Goal: Task Accomplishment & Management: Manage account settings

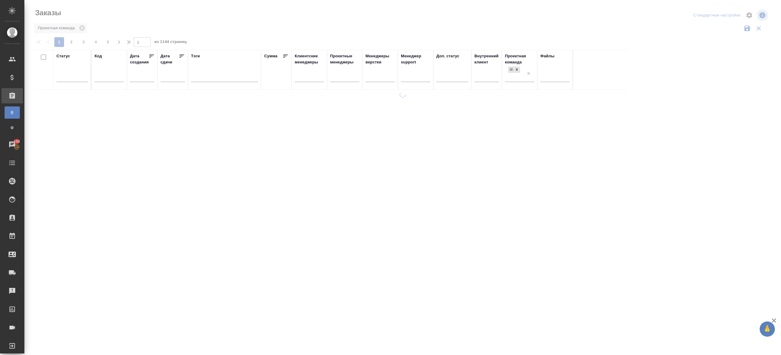
click at [195, 21] on div at bounding box center [402, 136] width 756 height 273
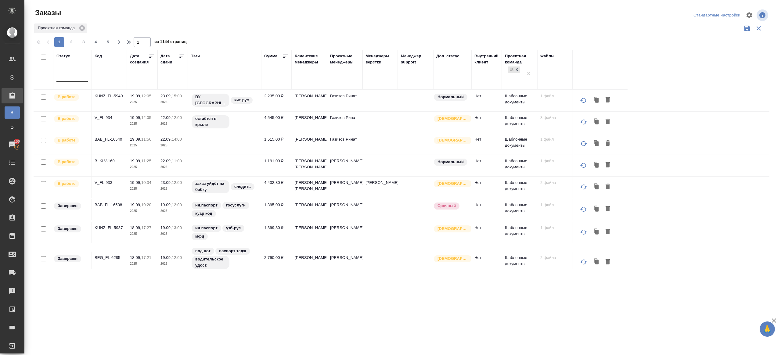
click at [68, 76] on div at bounding box center [71, 75] width 31 height 9
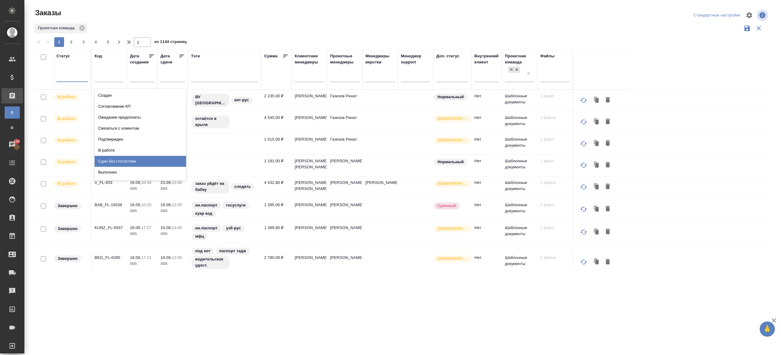
click at [129, 162] on div "Сдан без статистики" at bounding box center [140, 161] width 91 height 11
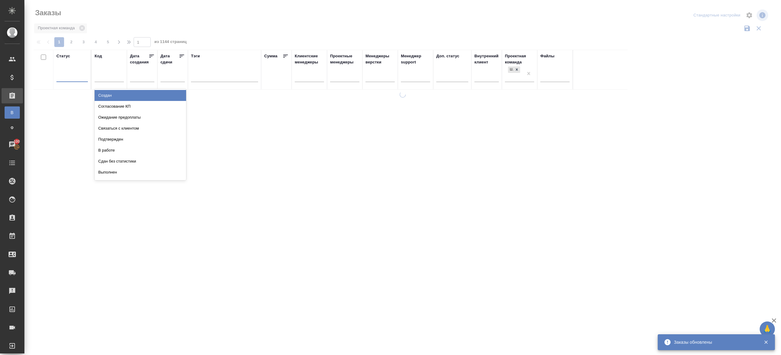
click at [67, 74] on div at bounding box center [71, 75] width 31 height 9
click at [115, 148] on div "В работе" at bounding box center [140, 150] width 91 height 11
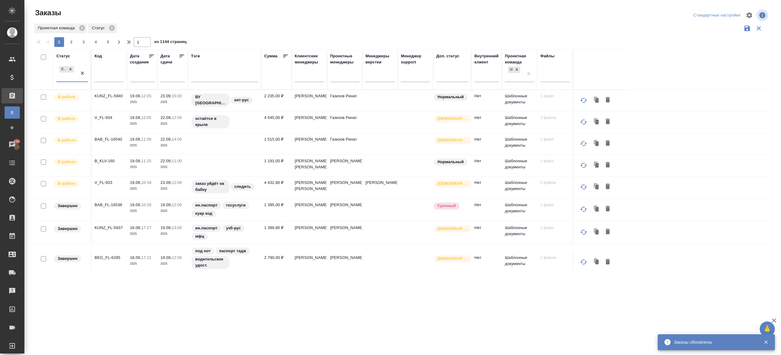
click at [182, 57] on icon at bounding box center [182, 56] width 6 height 6
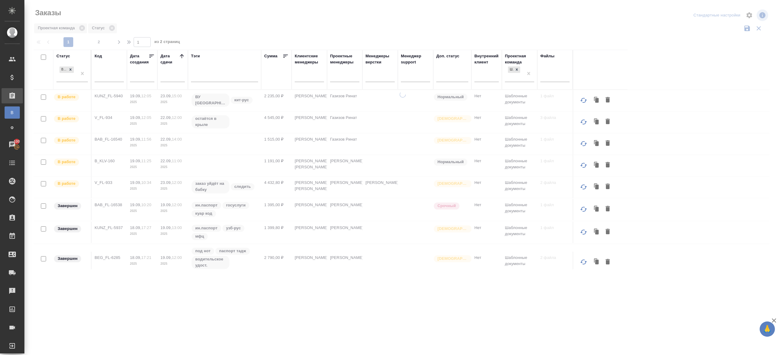
click at [215, 40] on div at bounding box center [402, 136] width 756 height 273
click at [264, 41] on div "1 2 1 из 2 страниц" at bounding box center [404, 42] width 740 height 10
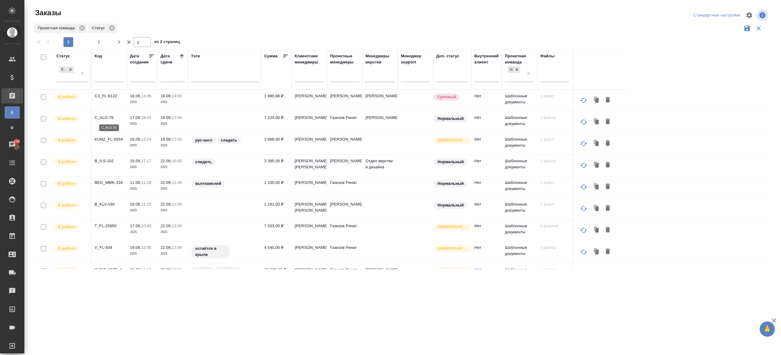
click at [105, 119] on p "C_ALG-76" at bounding box center [109, 118] width 29 height 6
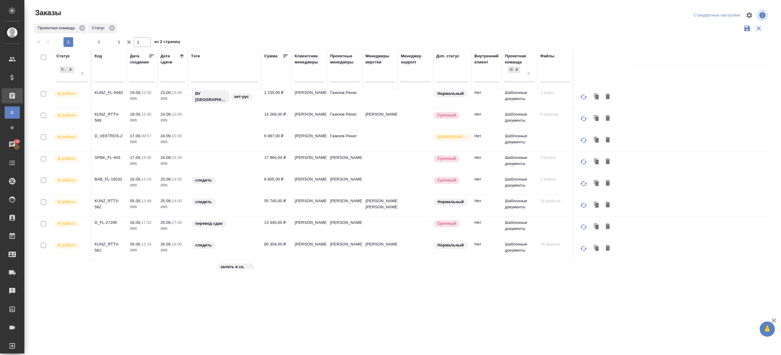
scroll to position [266, 0]
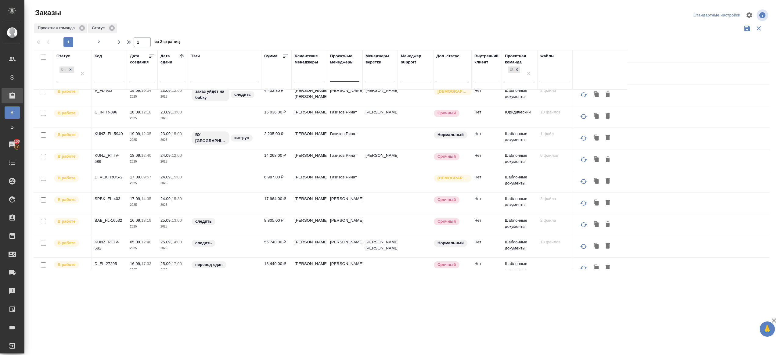
click at [352, 79] on div at bounding box center [344, 75] width 29 height 9
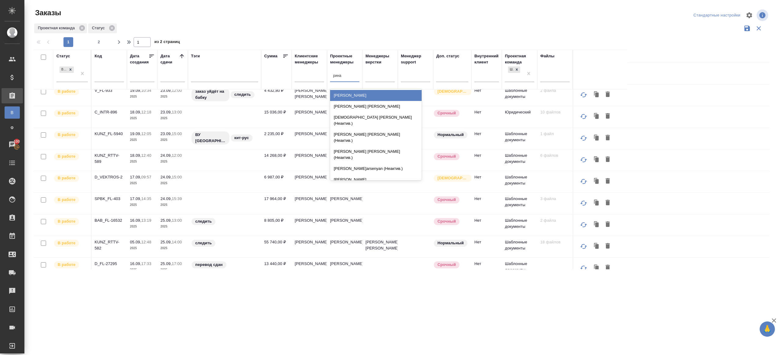
type input "ринат"
click at [351, 94] on div "Газизов Ринат" at bounding box center [375, 95] width 91 height 11
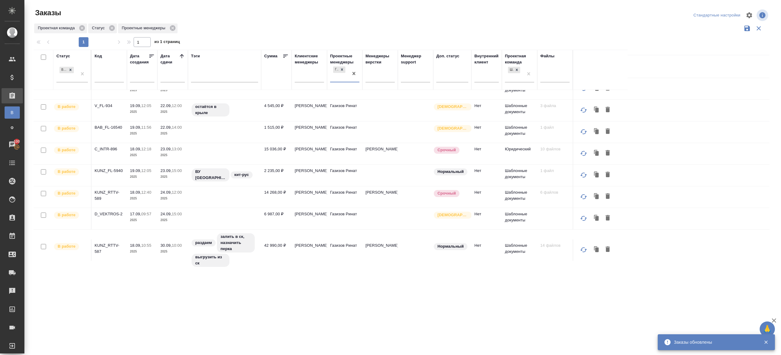
scroll to position [0, 0]
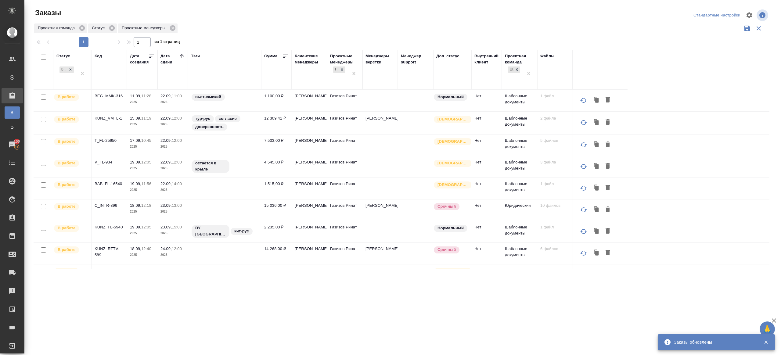
click at [318, 27] on div "Проектная команда Статус Проектные менеджеры" at bounding box center [401, 29] width 735 height 12
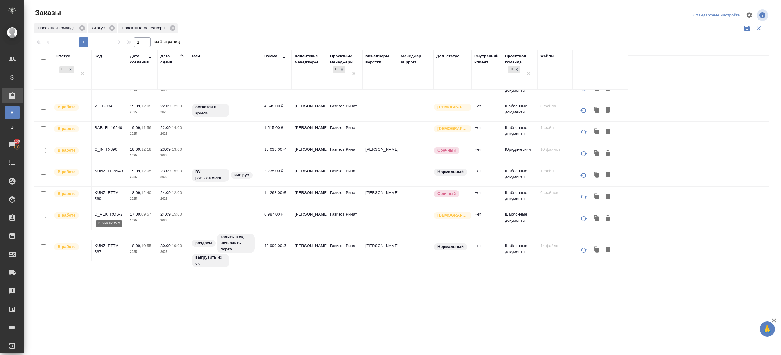
click at [110, 212] on p "D_VEKTROS-2" at bounding box center [109, 214] width 29 height 6
click at [110, 194] on p "KUNZ_RTTV-589" at bounding box center [109, 196] width 29 height 12
click at [114, 170] on p "KUNZ_FL-5940" at bounding box center [109, 171] width 29 height 6
click at [109, 147] on p "C_INTR-896" at bounding box center [109, 149] width 29 height 6
click at [112, 128] on p "BAB_FL-16540" at bounding box center [109, 128] width 29 height 6
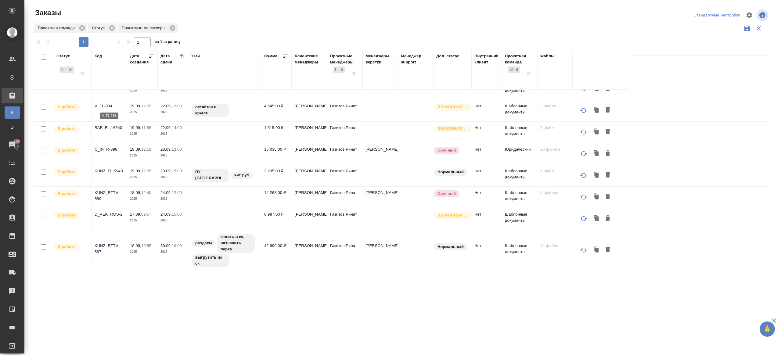
click at [107, 106] on p "V_FL-934" at bounding box center [109, 106] width 29 height 6
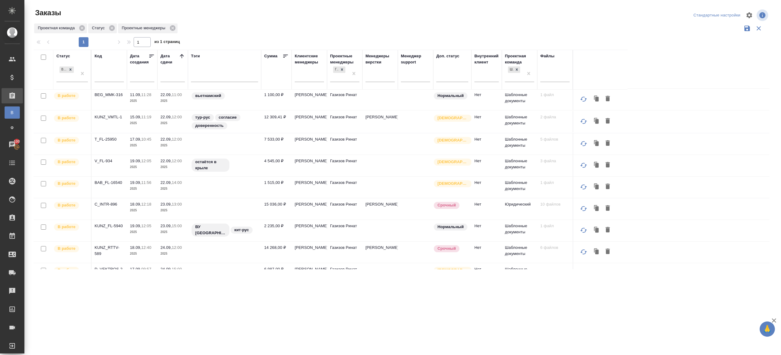
scroll to position [0, 0]
click at [106, 135] on td "T_FL-25950" at bounding box center [108, 144] width 35 height 21
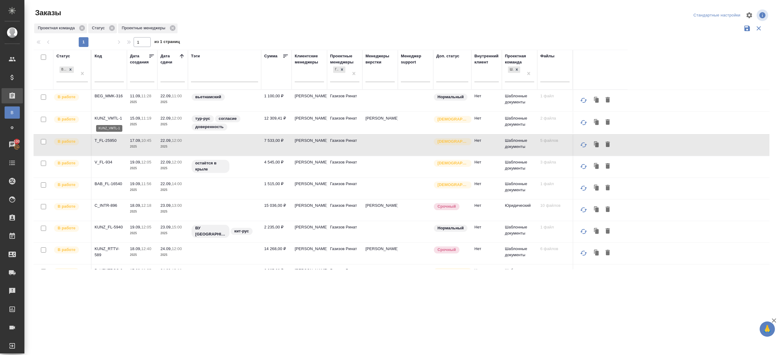
click at [108, 115] on p "KUNZ_VMTL-1" at bounding box center [109, 118] width 29 height 6
click at [108, 141] on p "T_FL-25950" at bounding box center [109, 141] width 29 height 6
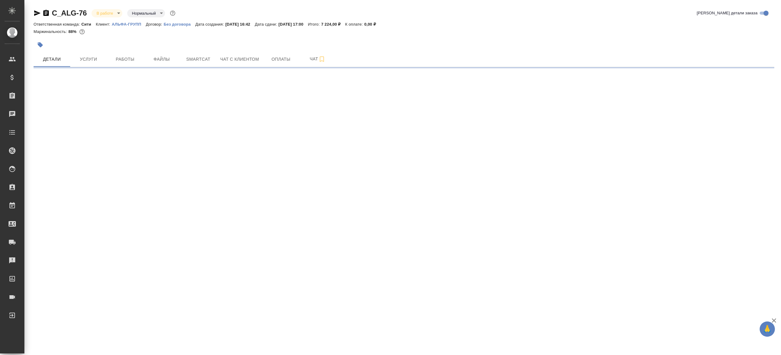
select select "RU"
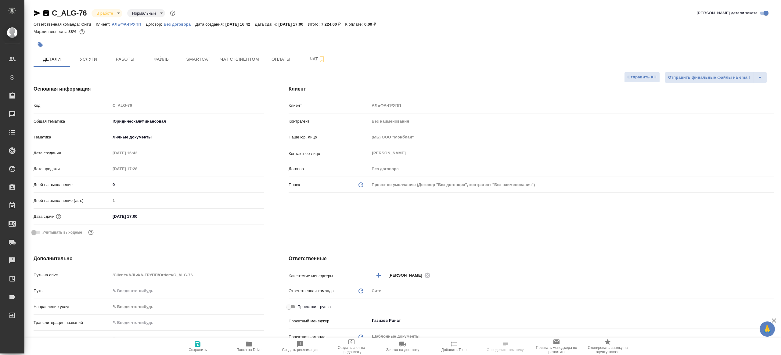
type textarea "x"
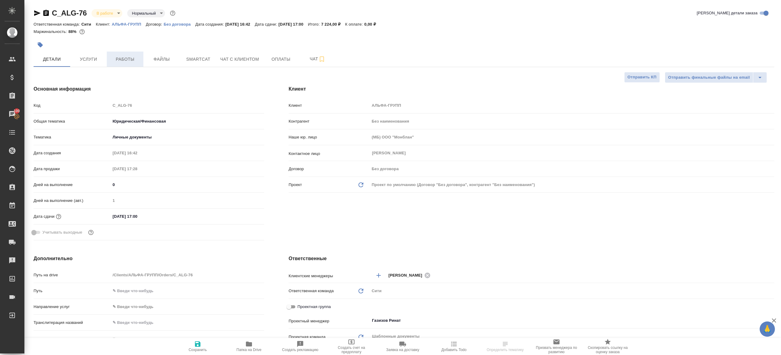
type textarea "x"
click at [138, 58] on span "Работы" at bounding box center [124, 59] width 29 height 8
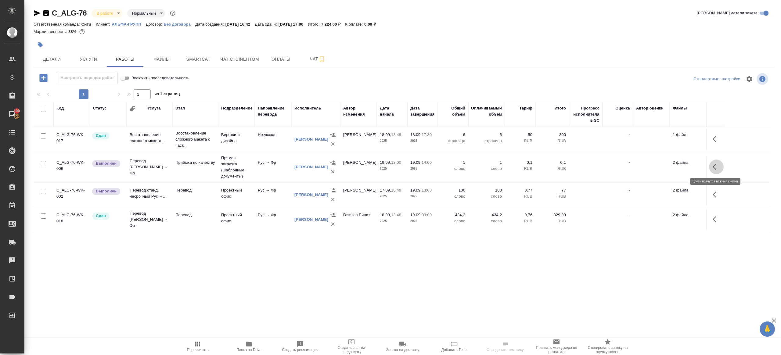
click at [714, 163] on icon "button" at bounding box center [715, 166] width 7 height 7
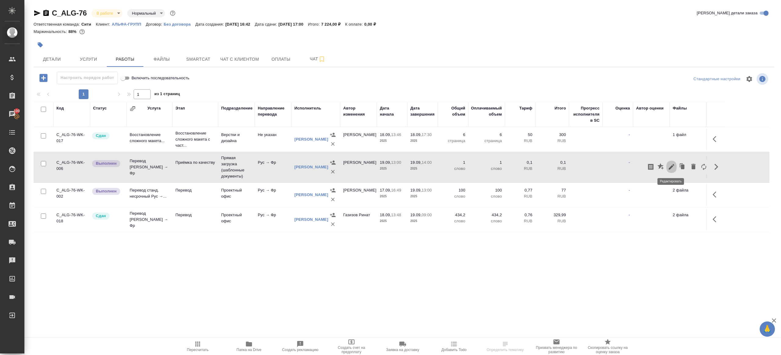
click at [672, 164] on icon "button" at bounding box center [670, 166] width 5 height 5
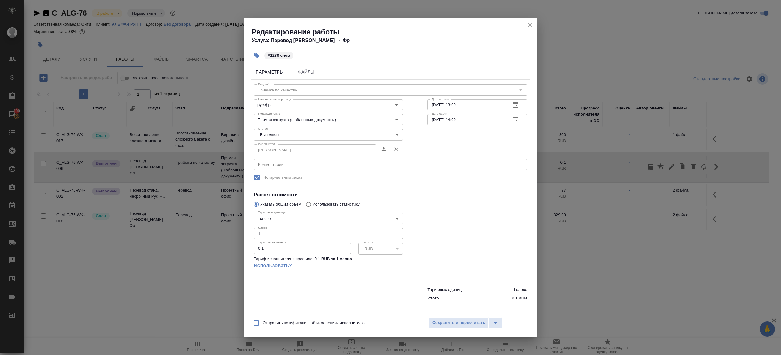
click at [285, 133] on body "🙏 .cls-1 fill:#fff; AWATERA Gazizov Rinat Клиенты Спецификации Заказы 100 Чаты …" at bounding box center [390, 177] width 781 height 355
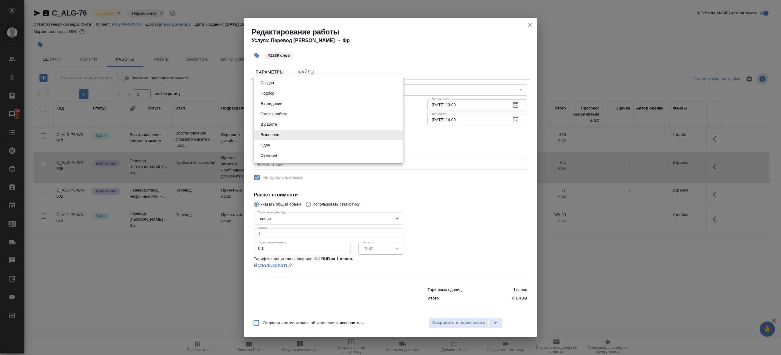
click at [272, 146] on li "Сдан" at bounding box center [328, 145] width 149 height 10
type input "closed"
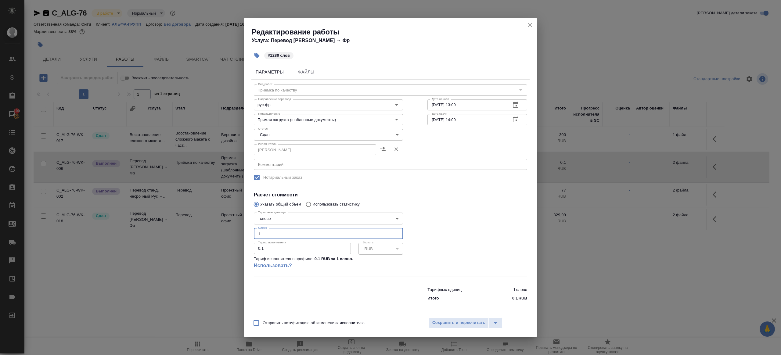
click at [269, 236] on input "1" at bounding box center [328, 233] width 149 height 11
type input "1280"
click at [466, 327] on button "Сохранить и пересчитать" at bounding box center [459, 322] width 60 height 11
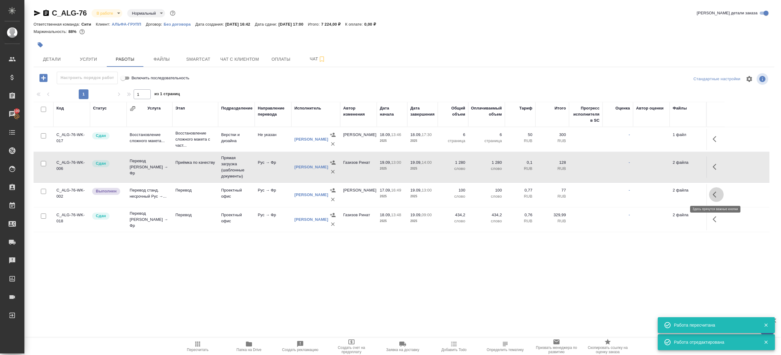
click at [714, 194] on icon "button" at bounding box center [715, 194] width 7 height 7
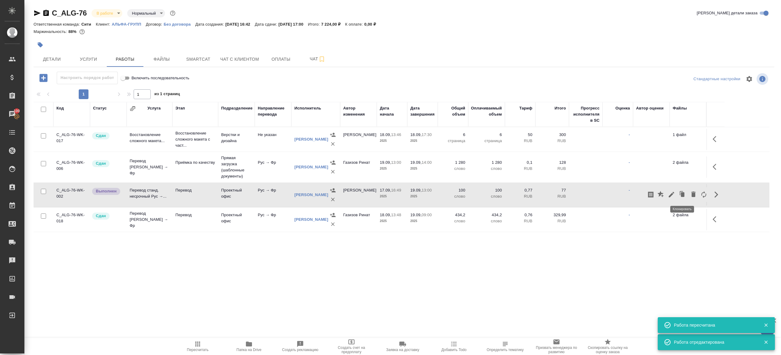
click at [671, 190] on button "button" at bounding box center [671, 194] width 10 height 15
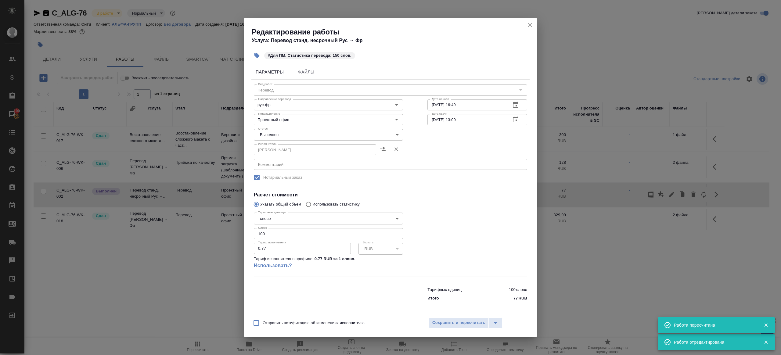
click at [291, 131] on body "🙏 .cls-1 fill:#fff; AWATERA Gazizov Rinat Клиенты Спецификации Заказы 100 Чаты …" at bounding box center [390, 177] width 781 height 355
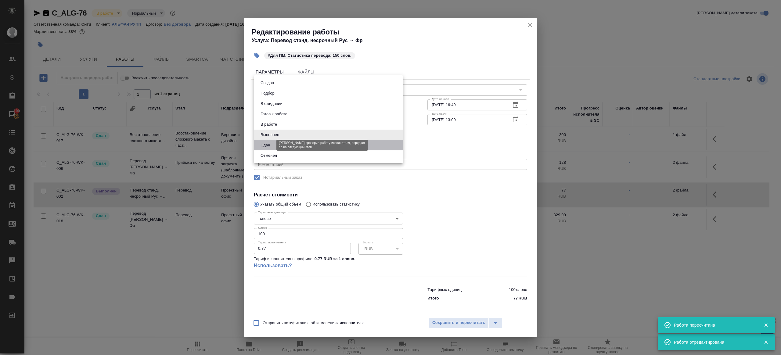
click at [265, 147] on button "Сдан" at bounding box center [265, 145] width 13 height 7
type input "closed"
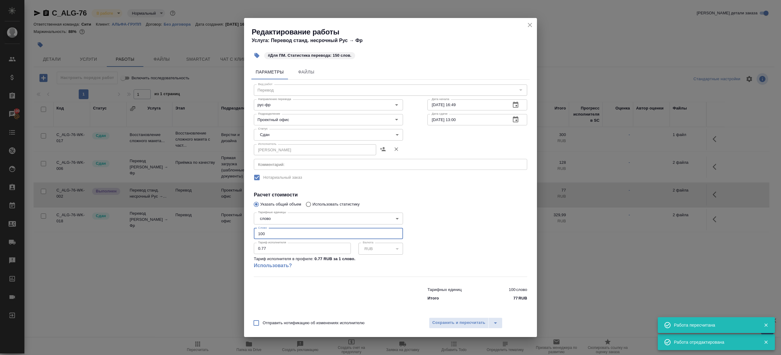
click at [280, 238] on input "100" at bounding box center [328, 233] width 149 height 11
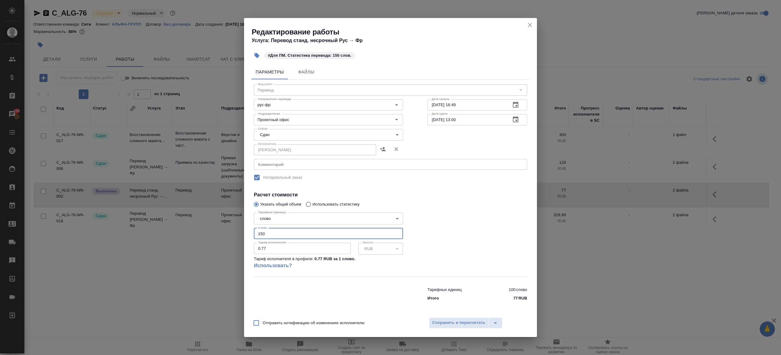
type input "150"
click at [442, 334] on div "Отправить нотификацию об изменениях исполнителю Сохранить и пересчитать" at bounding box center [390, 324] width 293 height 23
click at [445, 324] on span "Сохранить и пересчитать" at bounding box center [458, 322] width 53 height 7
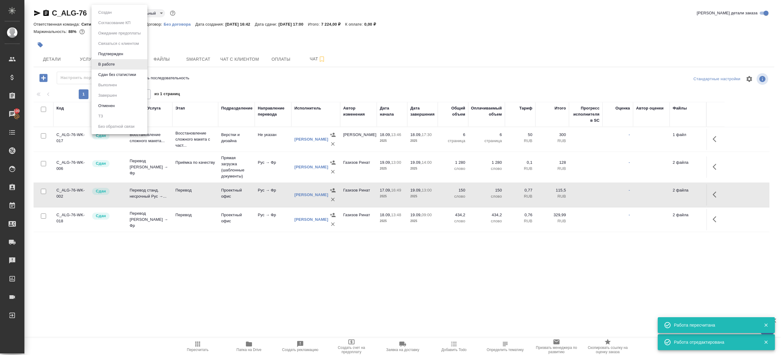
click at [115, 15] on body "🙏 .cls-1 fill:#fff; AWATERA Gazizov Rinat Клиенты Спецификации Заказы 100 Чаты …" at bounding box center [390, 177] width 781 height 355
click at [129, 75] on button "Сдан без статистики" at bounding box center [116, 74] width 41 height 7
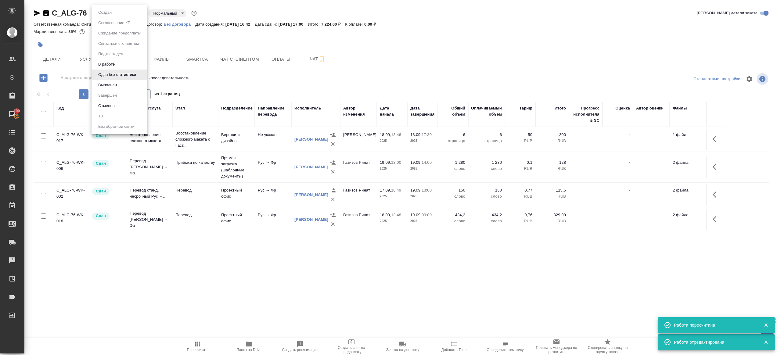
click at [120, 13] on body "🙏 .cls-1 fill:#fff; AWATERA Gazizov Rinat Клиенты Спецификации Заказы 100 Чаты …" at bounding box center [390, 177] width 781 height 355
click at [119, 86] on li "Выполнен" at bounding box center [119, 85] width 56 height 10
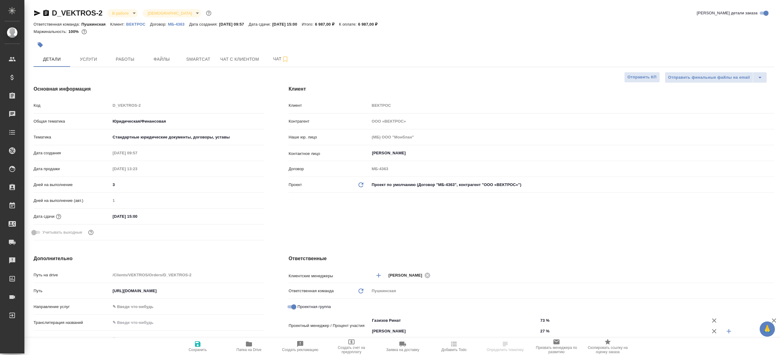
select select "RU"
click at [126, 54] on button "Работы" at bounding box center [125, 59] width 37 height 15
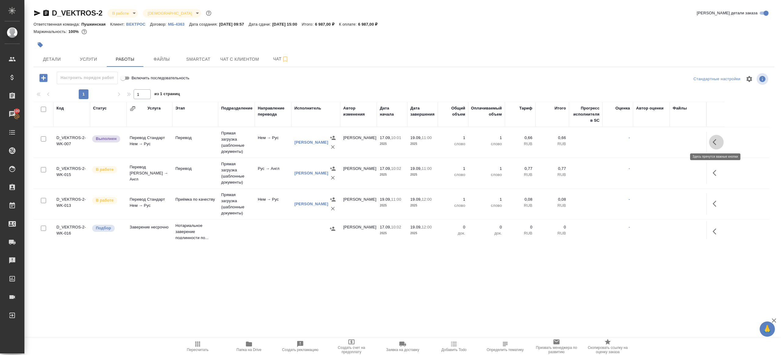
click at [714, 142] on icon "button" at bounding box center [715, 141] width 7 height 7
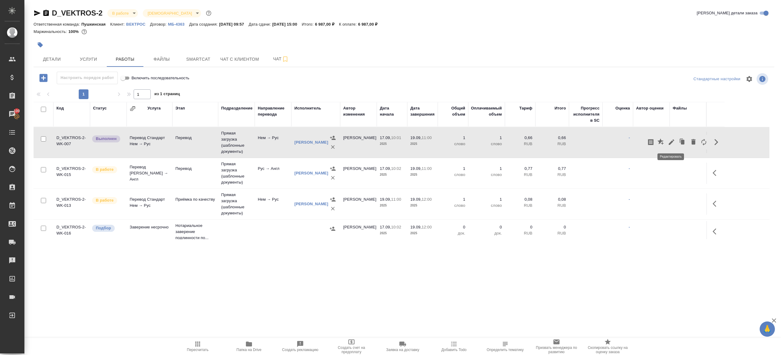
click at [668, 141] on icon "button" at bounding box center [670, 141] width 7 height 7
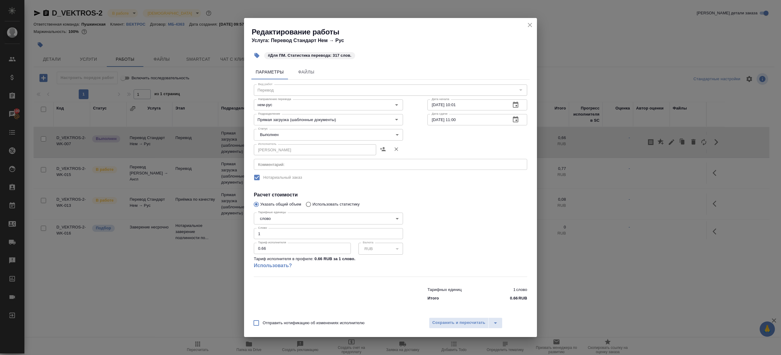
click at [291, 134] on body "🙏 .cls-1 fill:#fff; AWATERA Gazizov Rinat Клиенты Спецификации Заказы 100 Чаты …" at bounding box center [390, 177] width 781 height 355
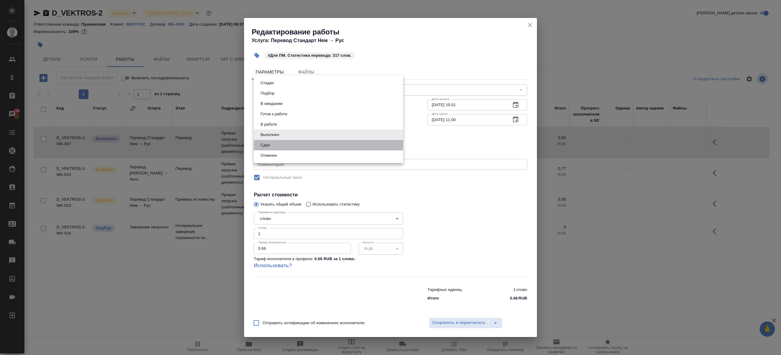
click at [274, 146] on li "Сдан" at bounding box center [328, 145] width 149 height 10
type input "closed"
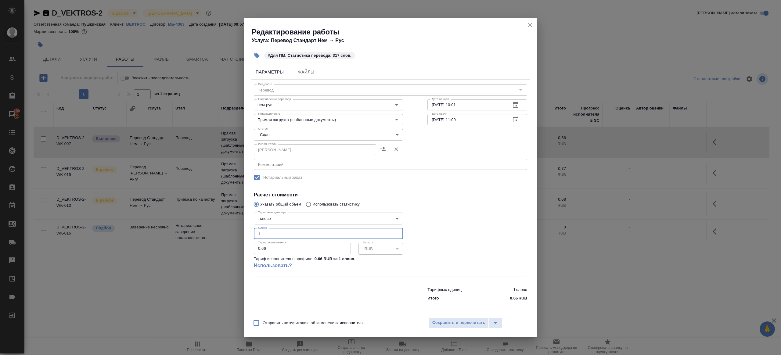
drag, startPoint x: 265, startPoint y: 235, endPoint x: 205, endPoint y: 217, distance: 62.6
click at [206, 217] on div "Редактирование работы Услуга: Перевод Стандарт Нем → Рус #Для ПМ. Статистика пе…" at bounding box center [390, 177] width 781 height 355
type input "317"
click at [444, 320] on span "Сохранить и пересчитать" at bounding box center [458, 322] width 53 height 7
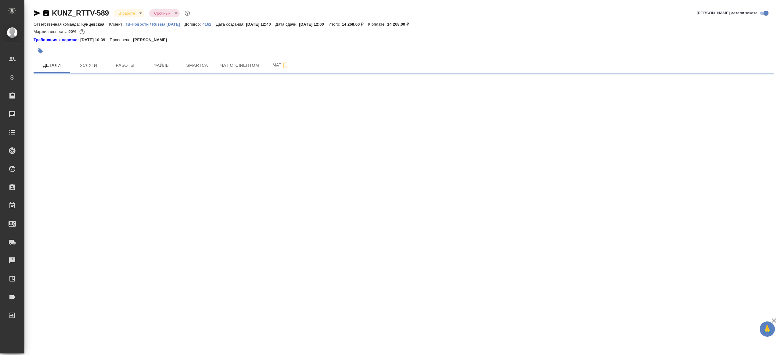
select select "RU"
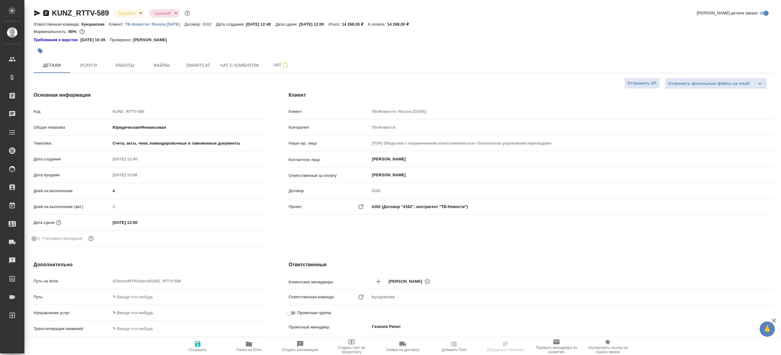
type textarea "x"
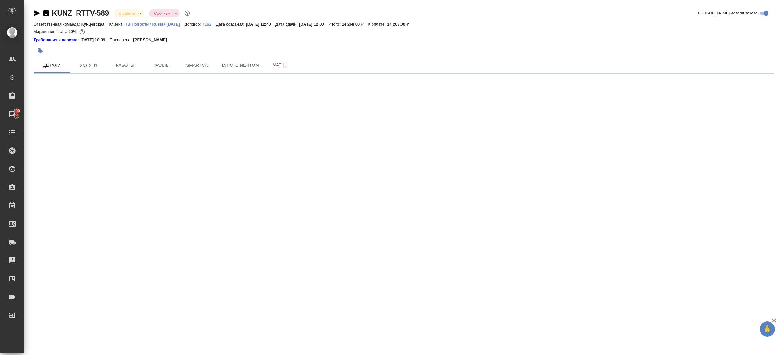
select select "RU"
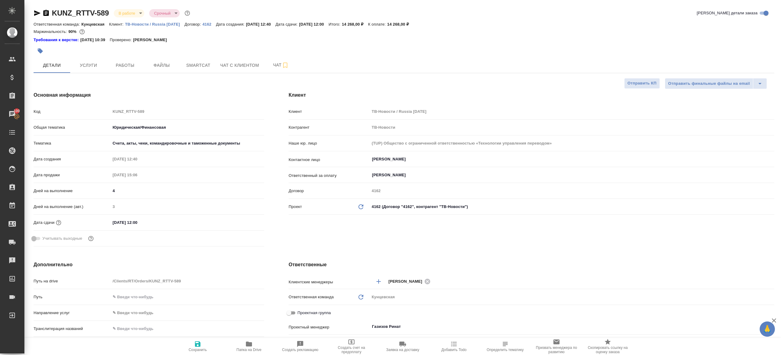
type textarea "x"
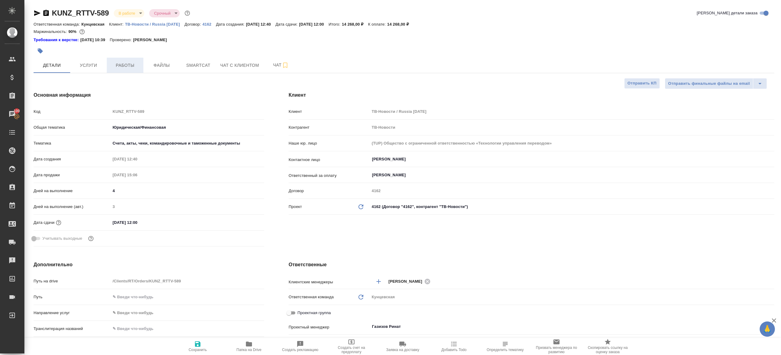
type textarea "x"
click at [115, 63] on span "Работы" at bounding box center [124, 66] width 29 height 8
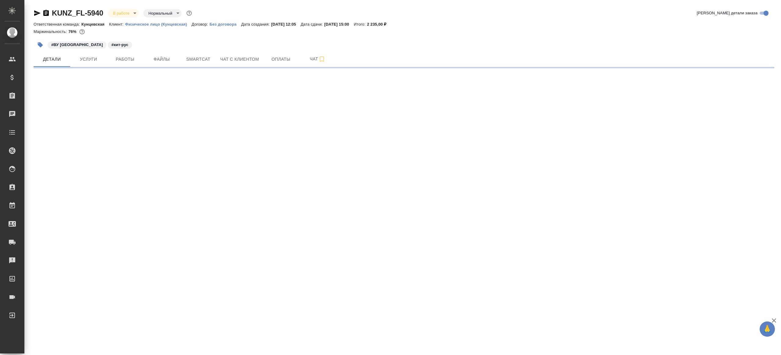
select select "RU"
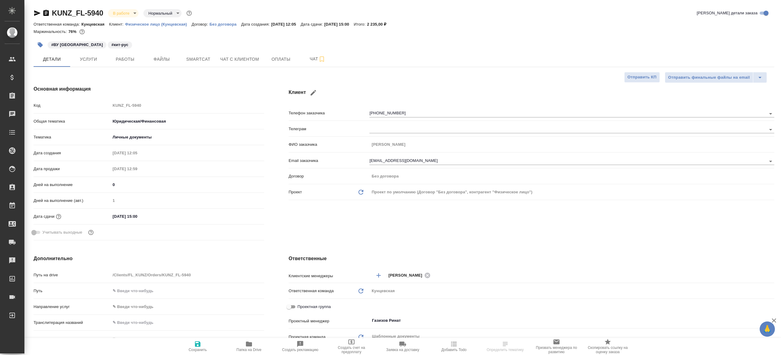
type textarea "x"
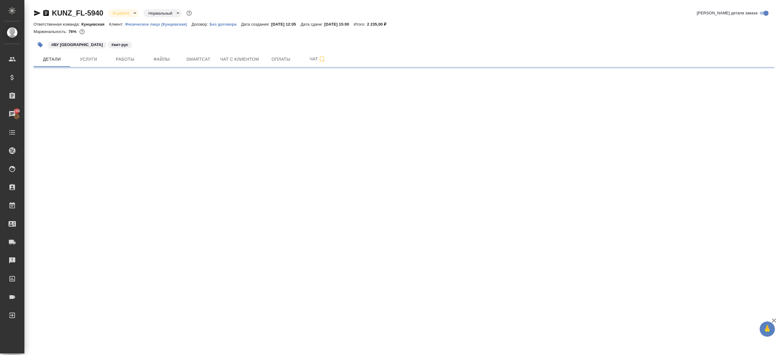
select select "RU"
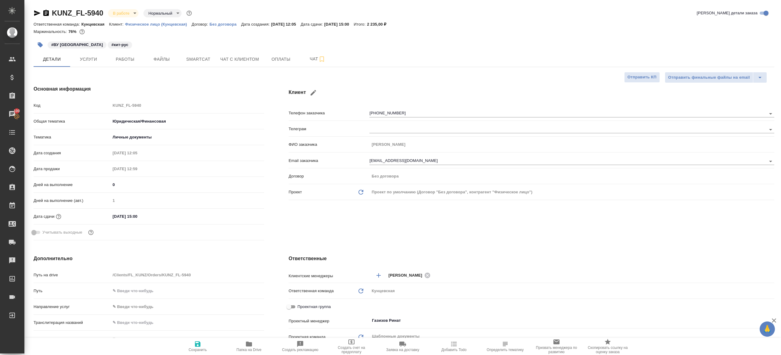
type textarea "x"
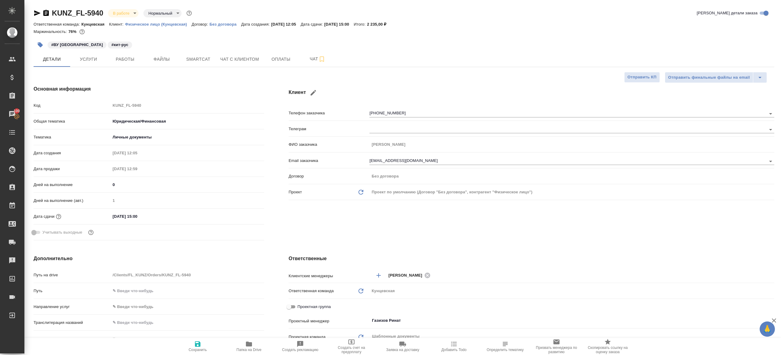
type textarea "x"
click at [133, 60] on span "Работы" at bounding box center [124, 59] width 29 height 8
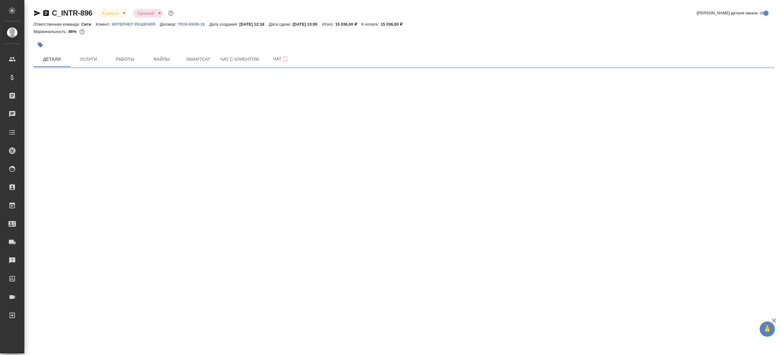
select select "RU"
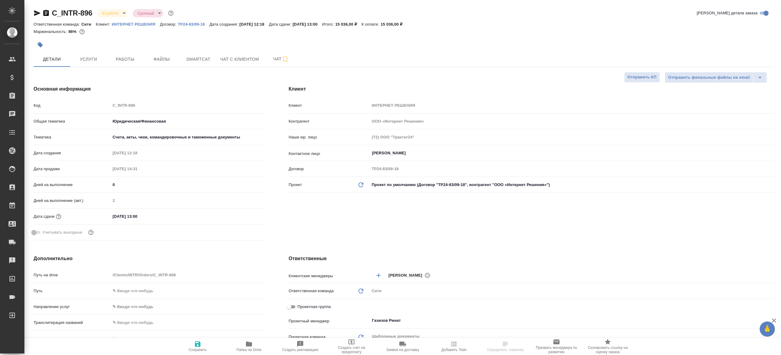
type textarea "x"
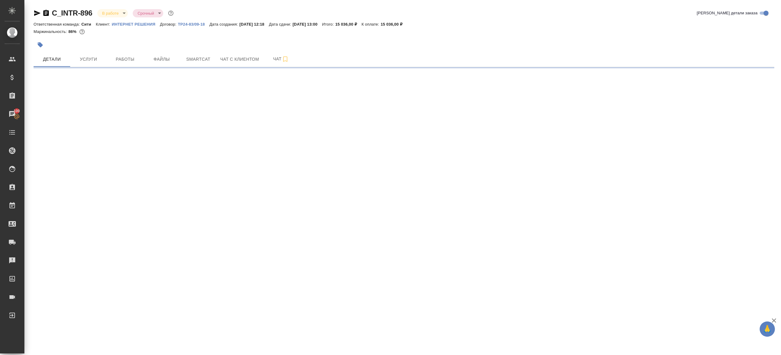
select select "RU"
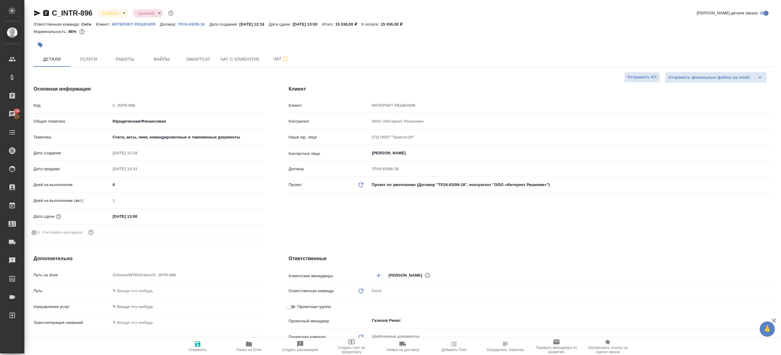
type textarea "x"
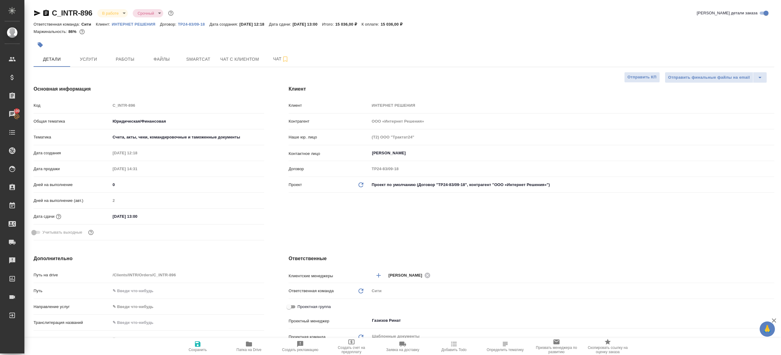
type textarea "x"
click at [123, 57] on span "Работы" at bounding box center [124, 59] width 29 height 8
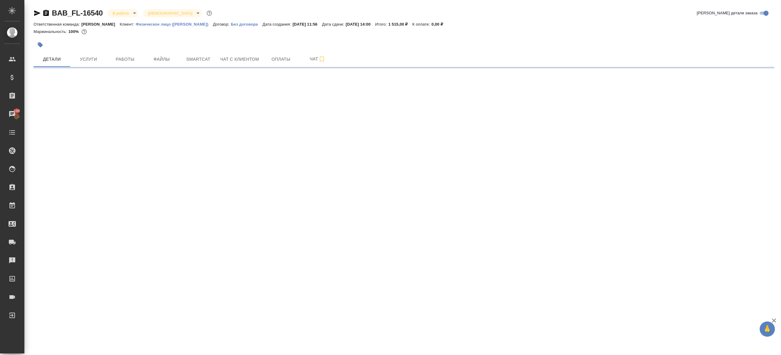
select select "RU"
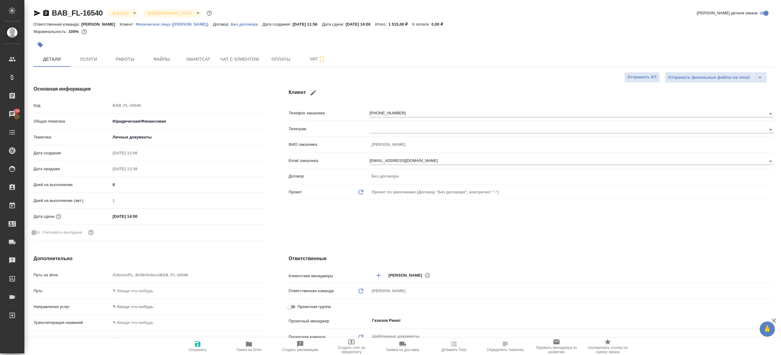
type textarea "x"
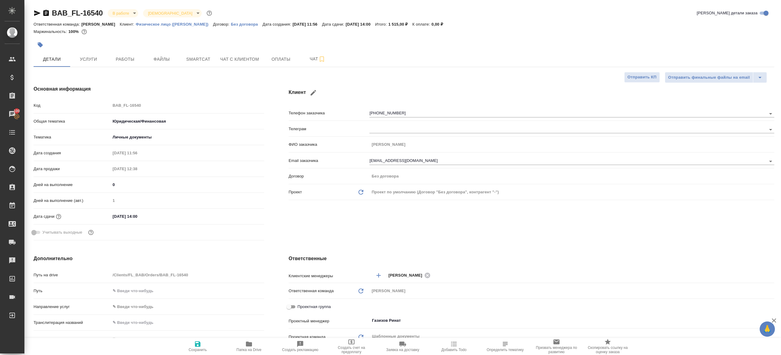
type textarea "x"
click at [125, 65] on button "Работы" at bounding box center [125, 59] width 37 height 15
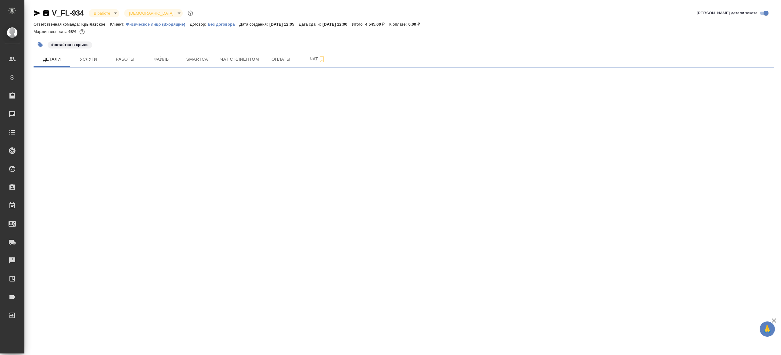
select select "RU"
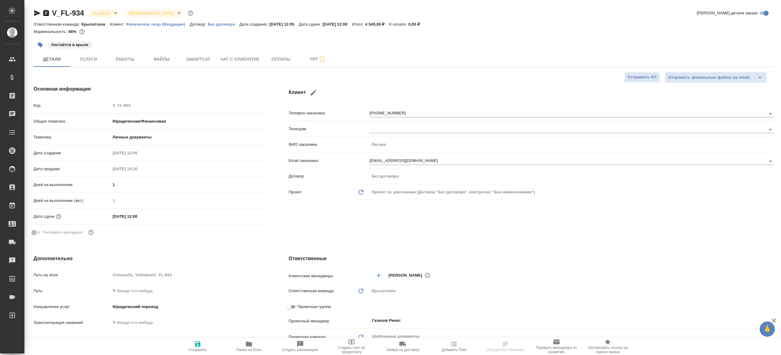
type textarea "x"
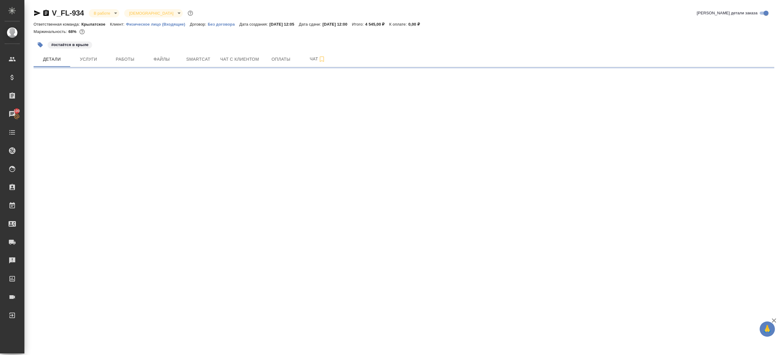
select select "RU"
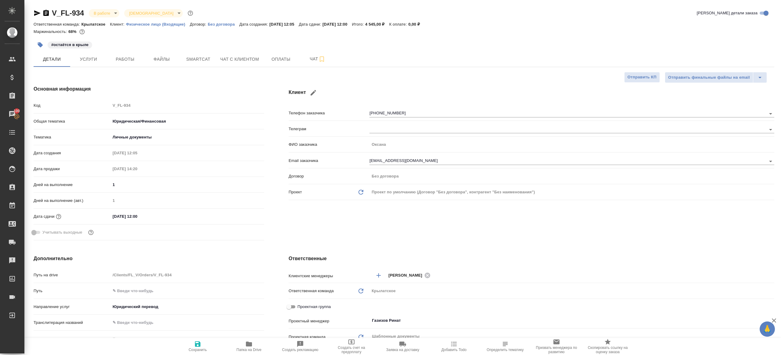
type textarea "x"
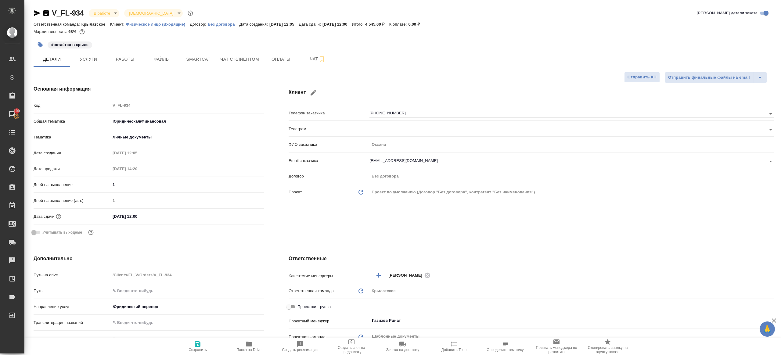
type textarea "x"
click at [130, 58] on span "Работы" at bounding box center [124, 59] width 29 height 8
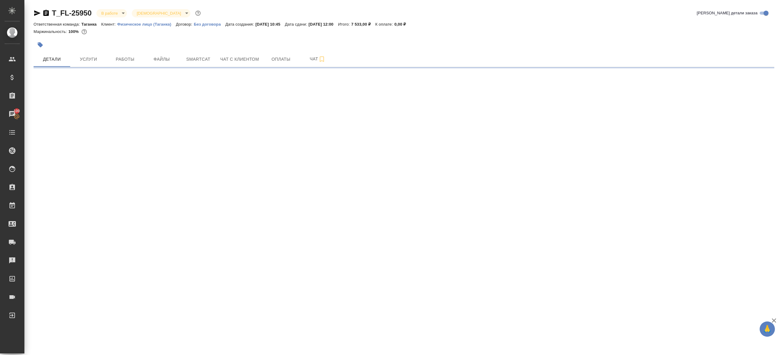
select select "RU"
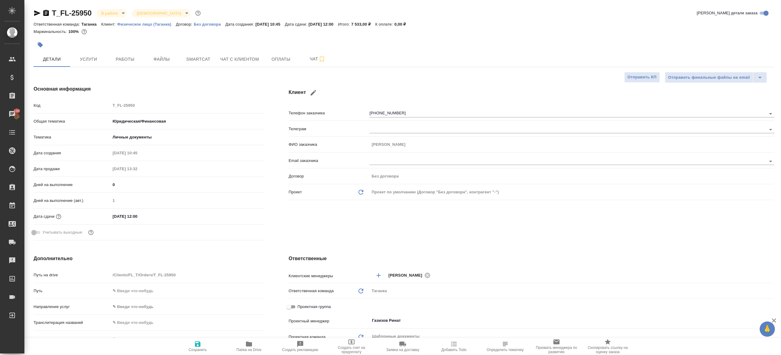
type textarea "x"
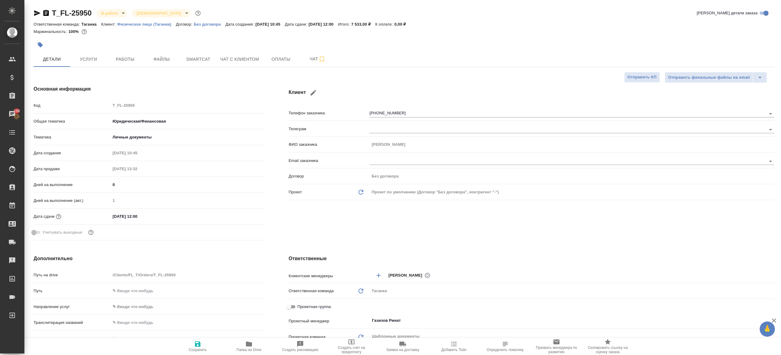
type textarea "x"
click at [118, 55] on button "Работы" at bounding box center [125, 59] width 37 height 15
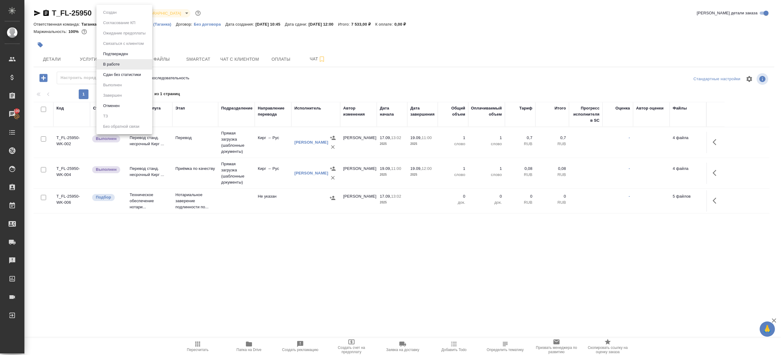
click at [101, 11] on body "🙏 .cls-1 fill:#fff; AWATERA [PERSON_NAME] Клиенты Спецификации Заказы 100 Чаты …" at bounding box center [390, 177] width 781 height 355
click at [127, 71] on button "Сдан без статистики" at bounding box center [121, 74] width 41 height 7
click at [135, 14] on body "🙏 .cls-1 fill:#fff; AWATERA [PERSON_NAME] Клиенты Спецификации Заказы 100 Чаты …" at bounding box center [390, 177] width 781 height 355
click at [121, 87] on button "Выполнен" at bounding box center [112, 85] width 22 height 7
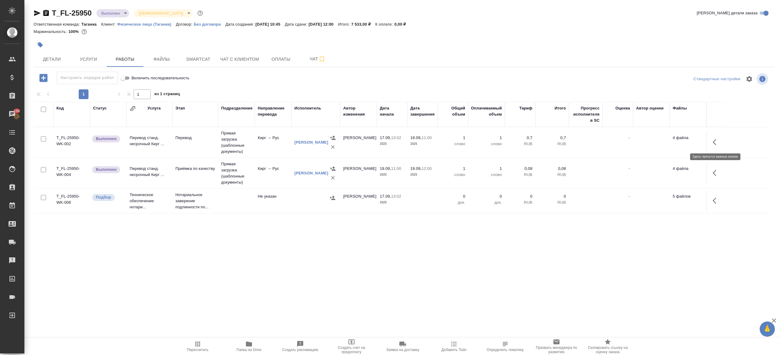
click at [711, 147] on button "button" at bounding box center [716, 142] width 15 height 15
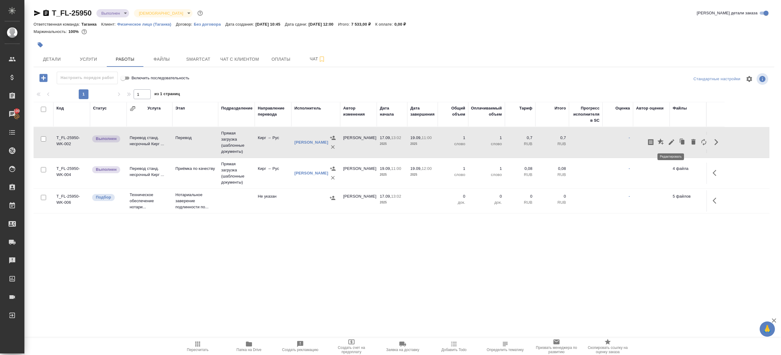
click at [666, 139] on button "button" at bounding box center [671, 142] width 10 height 15
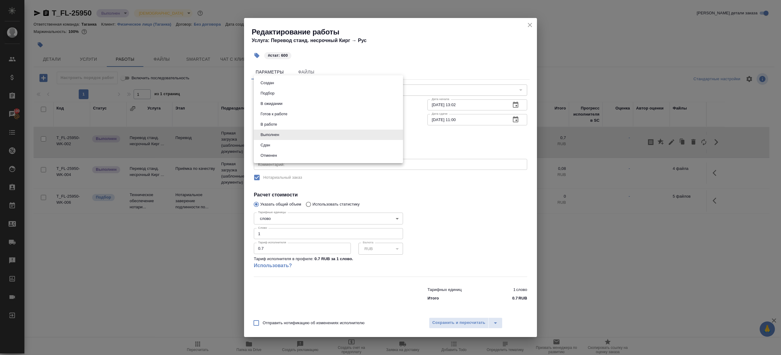
click at [302, 138] on body "🙏 .cls-1 fill:#fff; AWATERA [PERSON_NAME] Клиенты Спецификации Заказы 100 Чаты …" at bounding box center [390, 177] width 781 height 355
click at [288, 143] on li "Сдан" at bounding box center [328, 145] width 149 height 10
type input "closed"
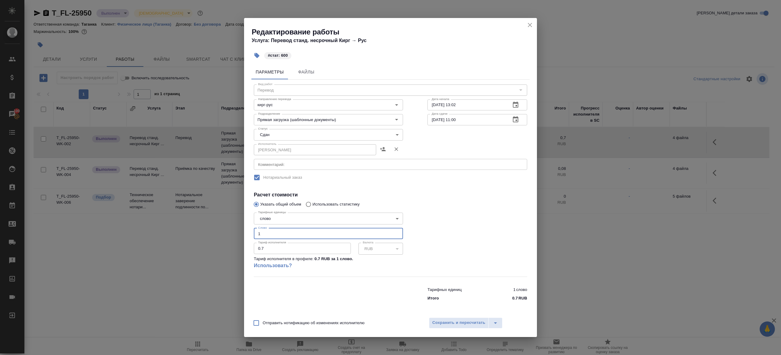
click at [270, 238] on input "1" at bounding box center [328, 233] width 149 height 11
type input "600"
click at [451, 318] on button "Сохранить и пересчитать" at bounding box center [459, 322] width 60 height 11
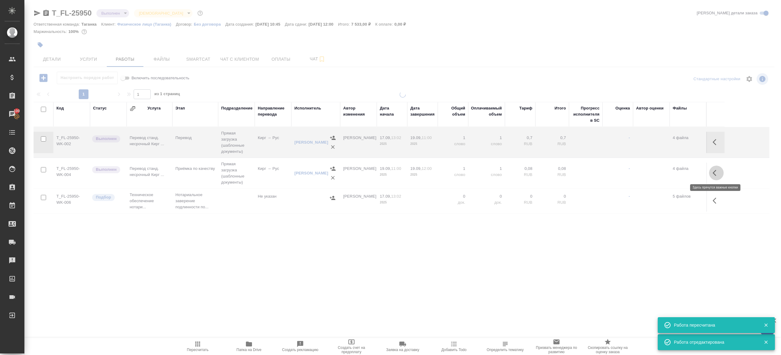
click at [713, 170] on icon "button" at bounding box center [715, 172] width 7 height 7
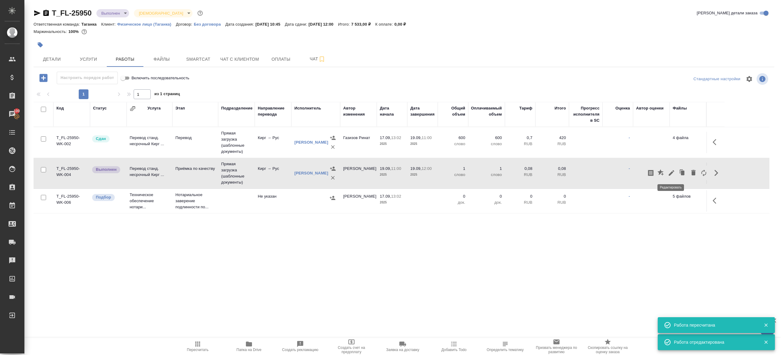
click at [671, 170] on icon "button" at bounding box center [670, 172] width 7 height 7
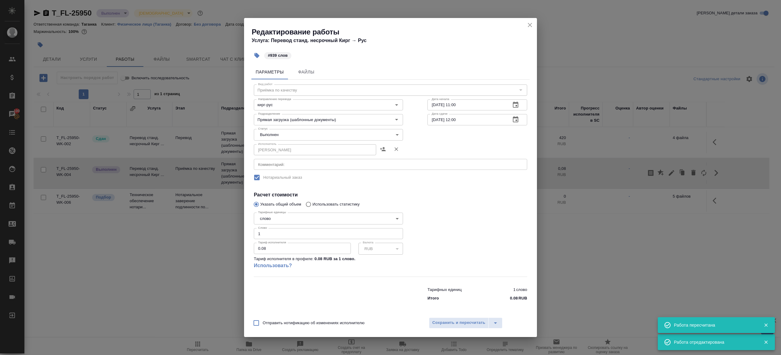
click at [261, 130] on body "🙏 .cls-1 fill:#fff; AWATERA Gazizov Rinat Клиенты Спецификации Заказы 100 Чаты …" at bounding box center [390, 177] width 781 height 355
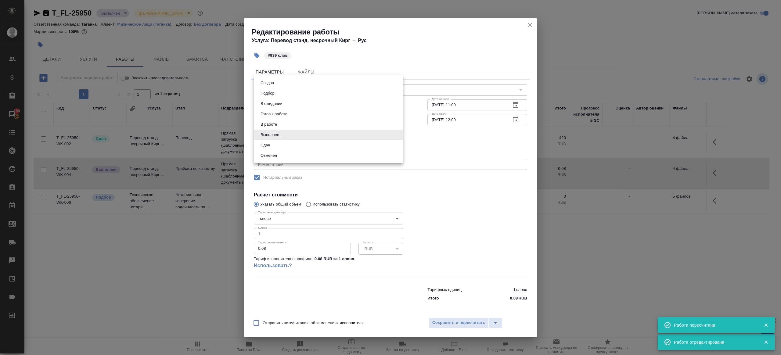
click at [271, 146] on button "Сдан" at bounding box center [265, 145] width 13 height 7
type input "closed"
click at [270, 234] on input "1" at bounding box center [328, 233] width 149 height 11
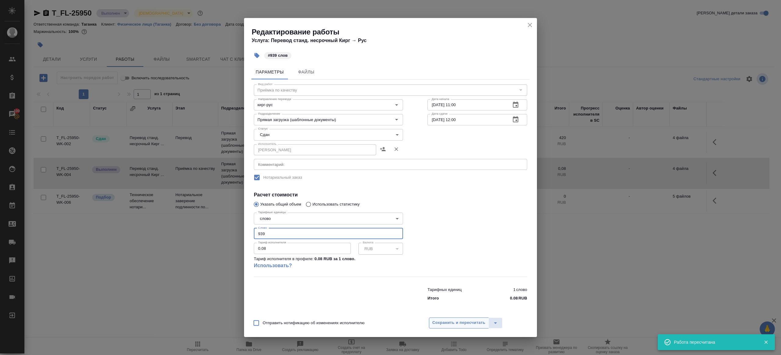
type input "939"
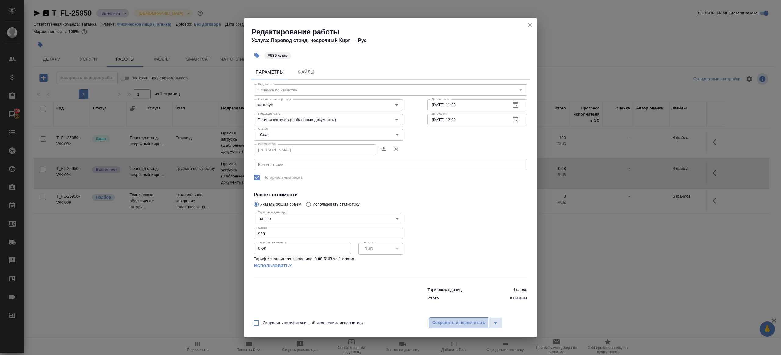
click at [473, 318] on button "Сохранить и пересчитать" at bounding box center [459, 322] width 60 height 11
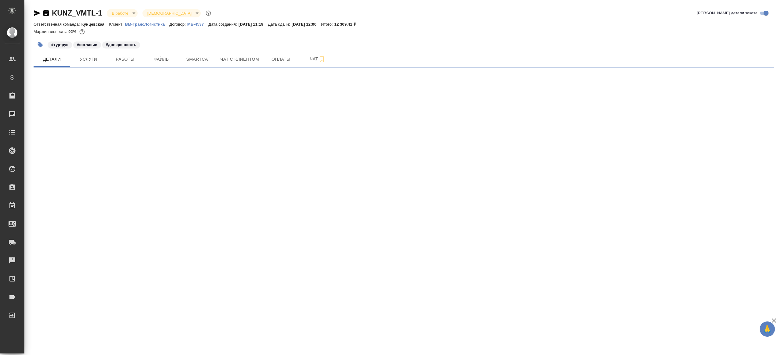
select select "RU"
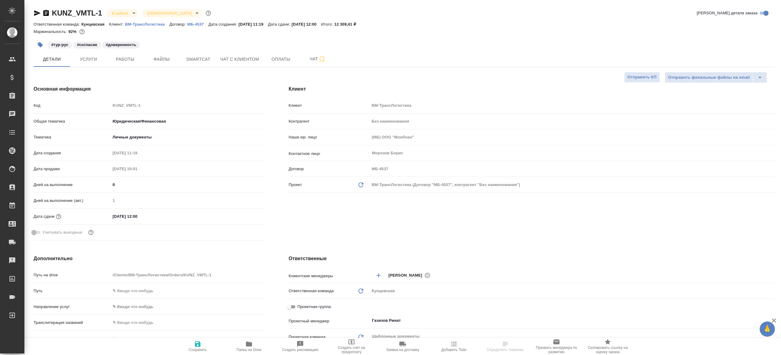
type textarea "x"
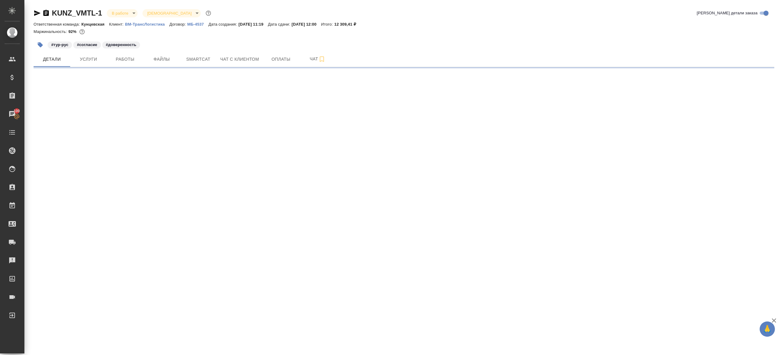
select select "RU"
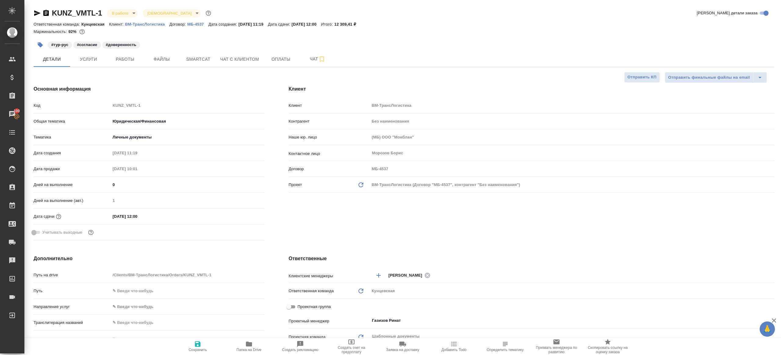
type textarea "x"
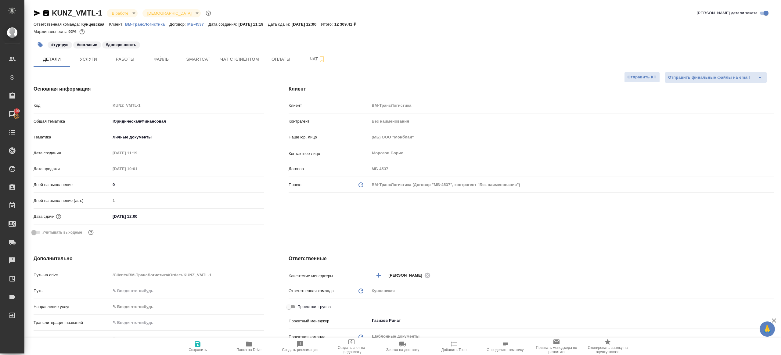
type textarea "x"
click at [124, 63] on span "Работы" at bounding box center [124, 59] width 29 height 8
